Goal: Information Seeking & Learning: Find specific fact

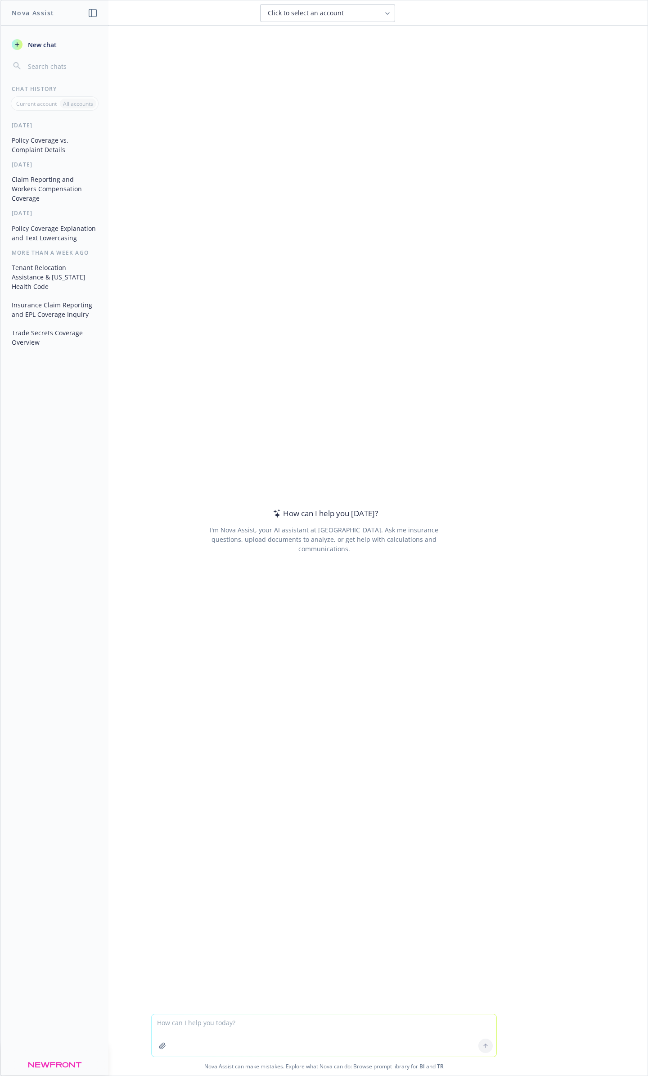
click at [171, 956] on div "How can I help you [DATE]? I'm Nova Assist, your AI assistant at Newfront. Ask …" at bounding box center [324, 530] width 346 height 923
click at [62, 133] on button "Policy Coverage vs. Complaint Details" at bounding box center [54, 145] width 93 height 24
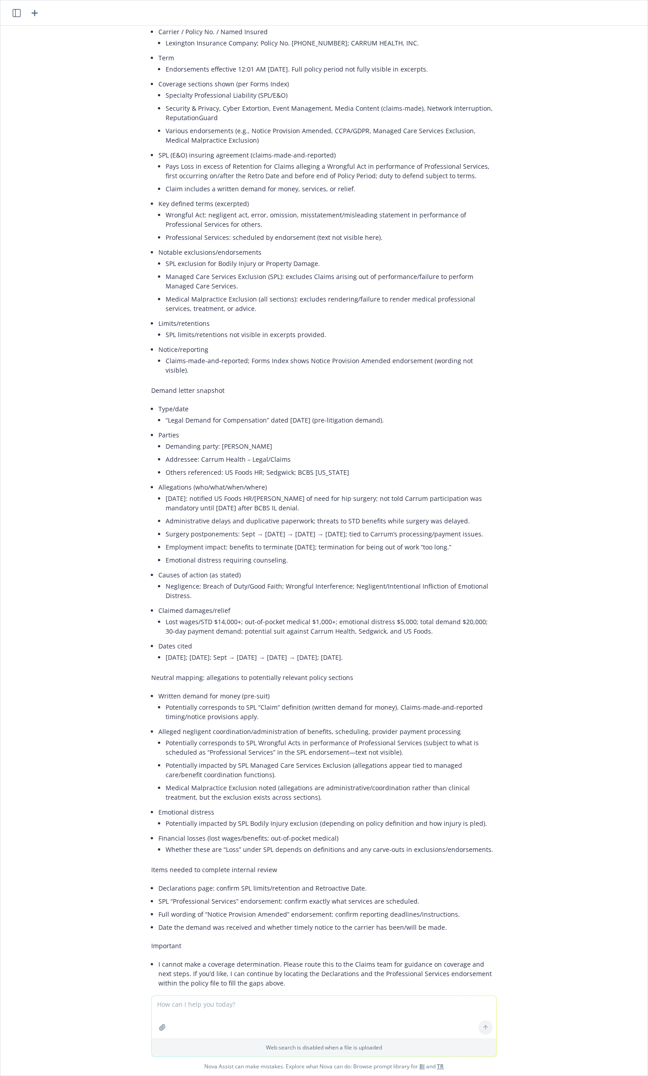
scroll to position [119, 0]
drag, startPoint x: 156, startPoint y: 861, endPoint x: 308, endPoint y: 860, distance: 152.6
click at [266, 880] on li "Declarations page: confirm SPL limits/retention and Retroactive Date." at bounding box center [327, 886] width 338 height 13
drag, startPoint x: 308, startPoint y: 860, endPoint x: 349, endPoint y: 862, distance: 41.0
click at [349, 880] on li "Declarations page: confirm SPL limits/retention and Retroactive Date." at bounding box center [327, 886] width 338 height 13
